Goal: Use online tool/utility: Use online tool/utility

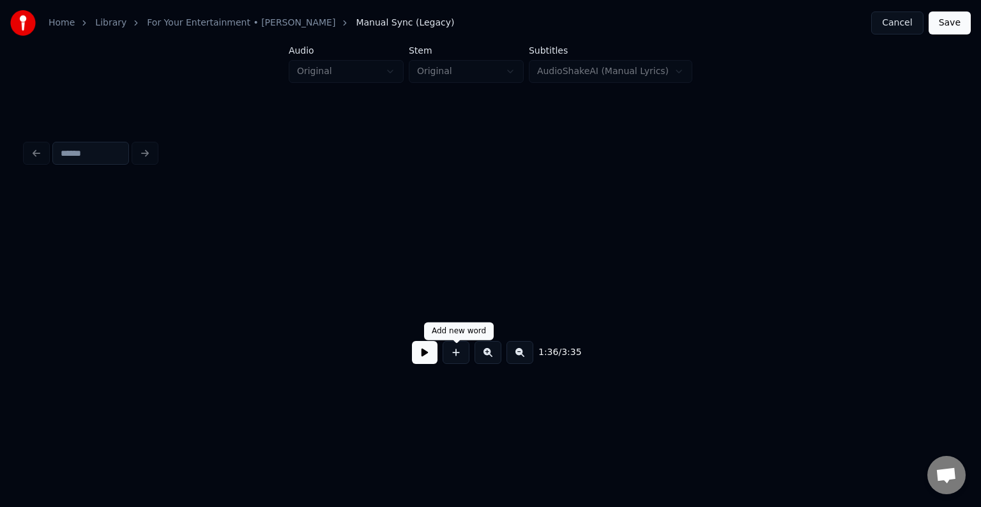
scroll to position [559, 0]
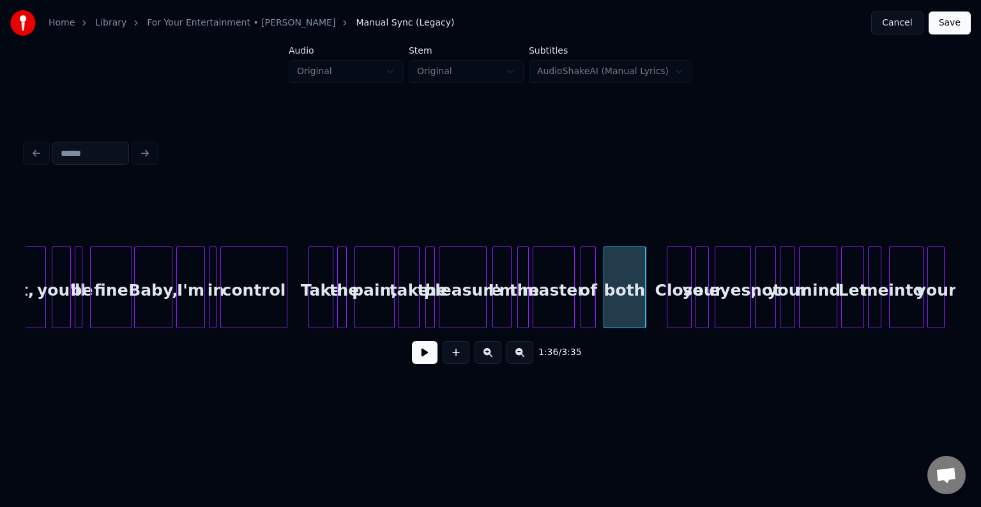
click at [419, 356] on button at bounding box center [425, 352] width 26 height 23
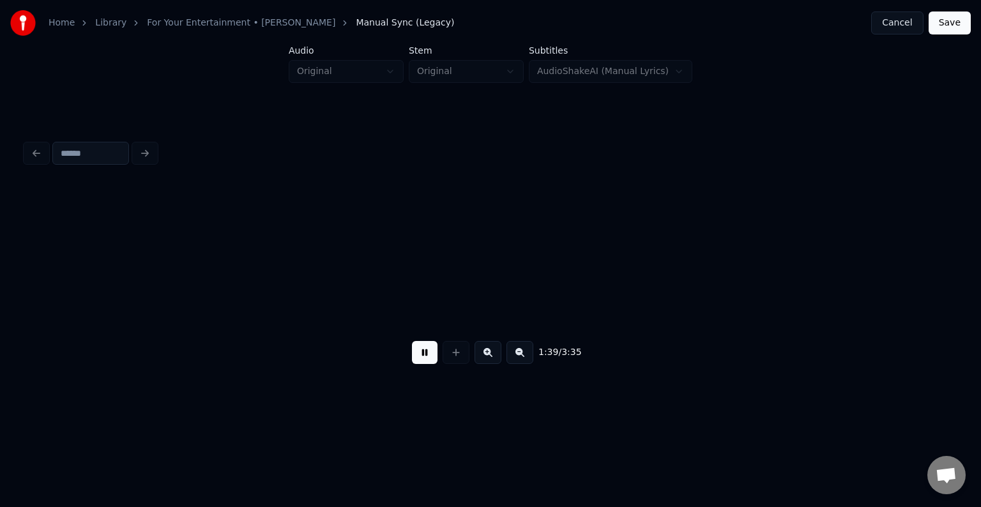
click at [419, 356] on button at bounding box center [425, 352] width 26 height 23
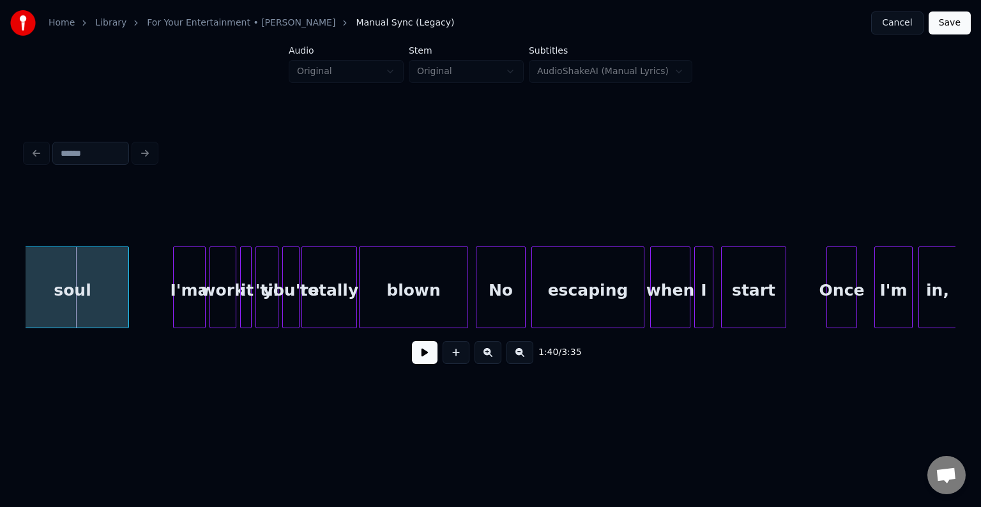
click at [419, 356] on button at bounding box center [425, 352] width 26 height 23
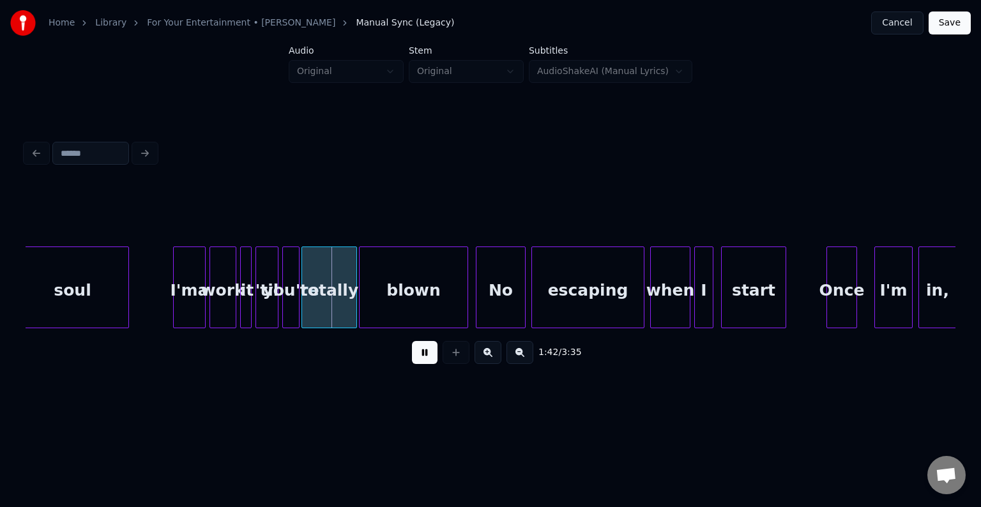
click at [419, 356] on button at bounding box center [425, 352] width 26 height 23
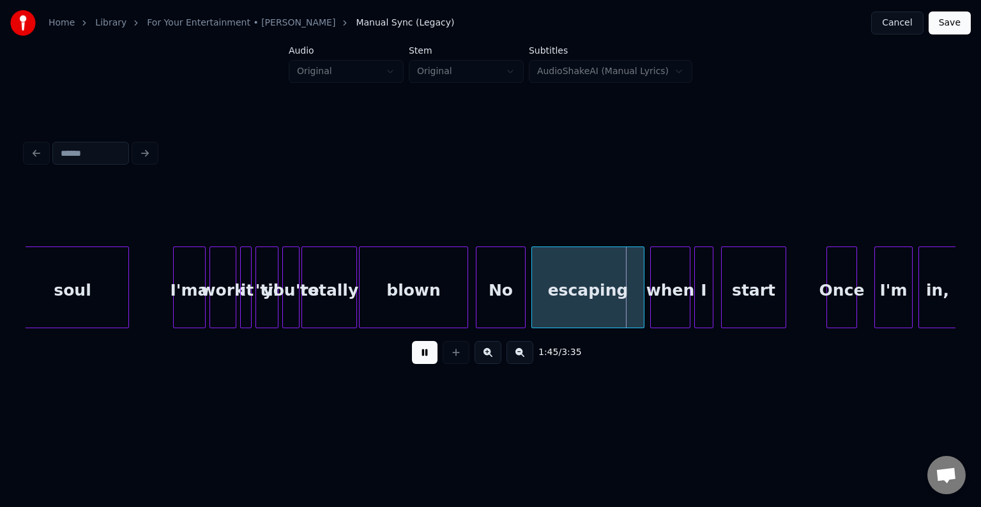
click at [419, 356] on button at bounding box center [425, 352] width 26 height 23
click at [149, 299] on div "soul I'ma work it 'til you're totally blown No escaping when I start Once I'm i…" at bounding box center [798, 287] width 20606 height 82
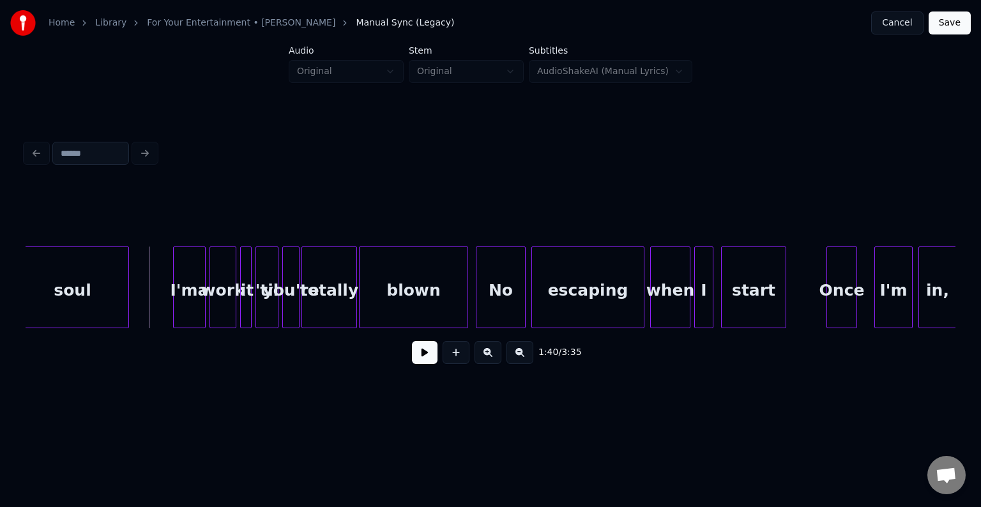
click at [421, 364] on button at bounding box center [425, 352] width 26 height 23
click at [799, 290] on div "soul I'ma work it 'til you're totally blown No escaping when I start Once I'm i…" at bounding box center [798, 287] width 20606 height 82
click at [425, 361] on button at bounding box center [425, 352] width 26 height 23
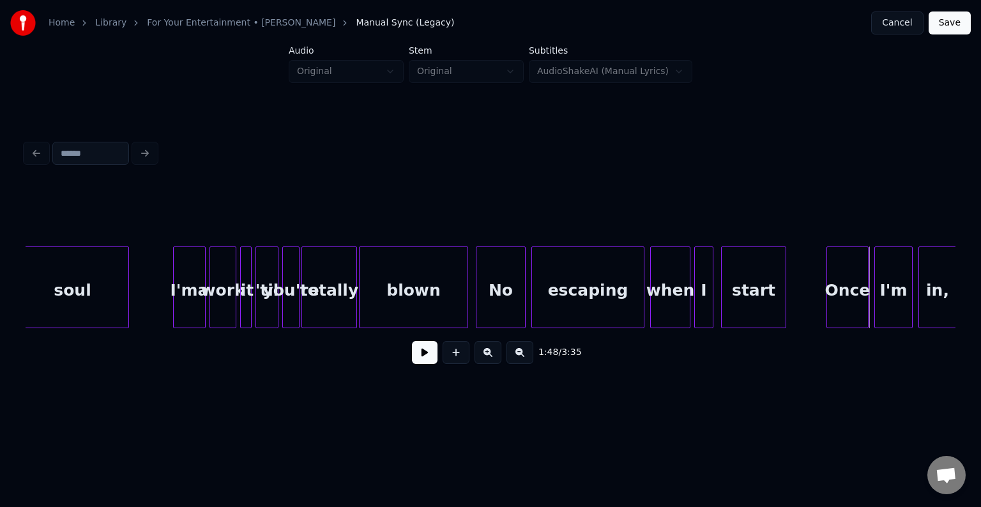
click at [866, 306] on div at bounding box center [866, 287] width 4 height 80
click at [429, 352] on button at bounding box center [425, 352] width 26 height 23
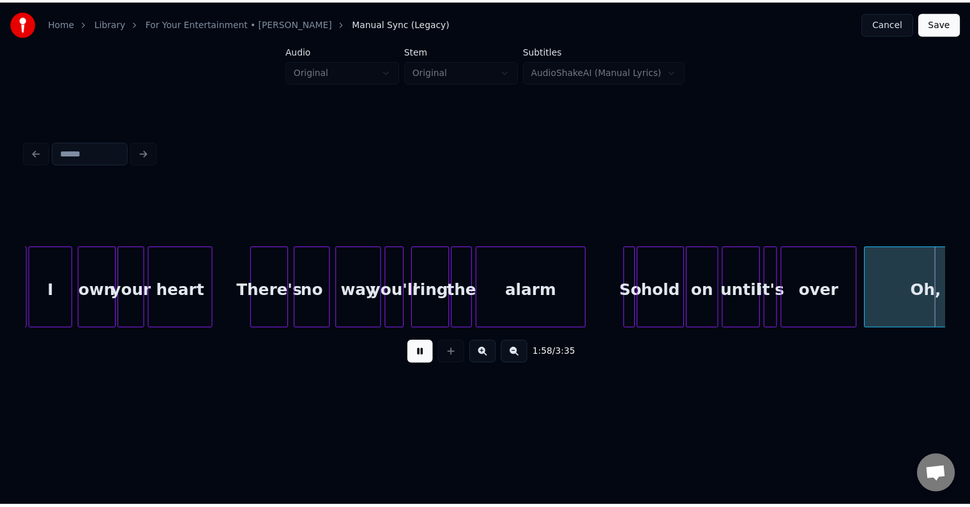
scroll to position [0, 11398]
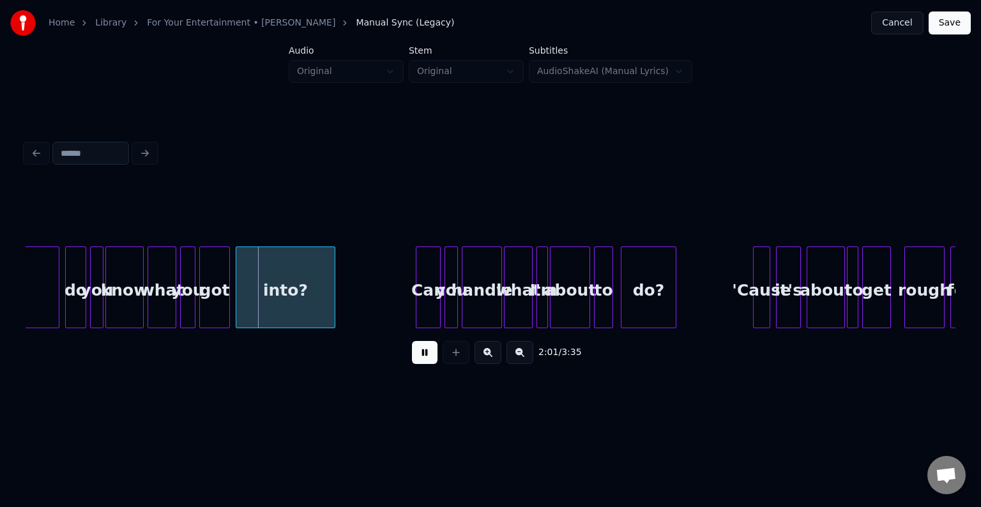
click at [412, 341] on button at bounding box center [425, 352] width 26 height 23
click at [961, 22] on button "Save" at bounding box center [949, 22] width 42 height 23
